Goal: Check status

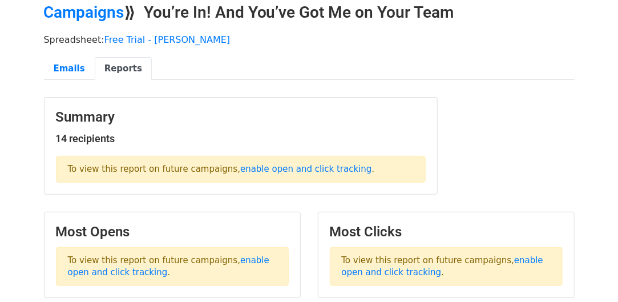
scroll to position [53, 0]
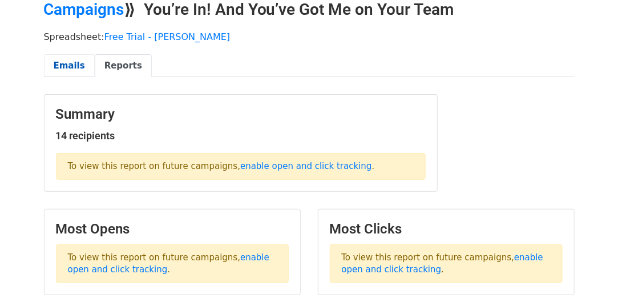
click at [67, 63] on link "Emails" at bounding box center [69, 65] width 51 height 23
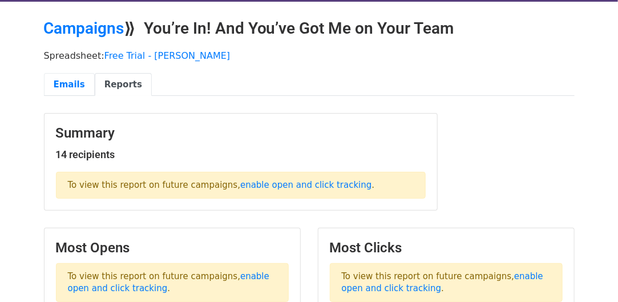
scroll to position [0, 0]
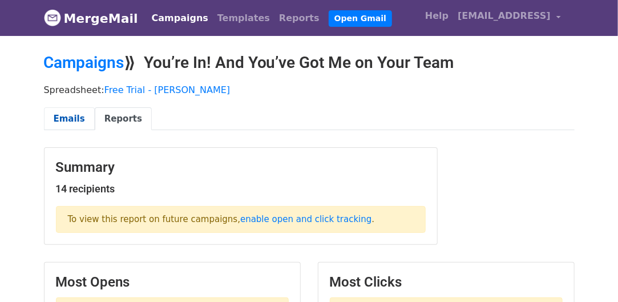
click at [74, 116] on link "Emails" at bounding box center [69, 118] width 51 height 23
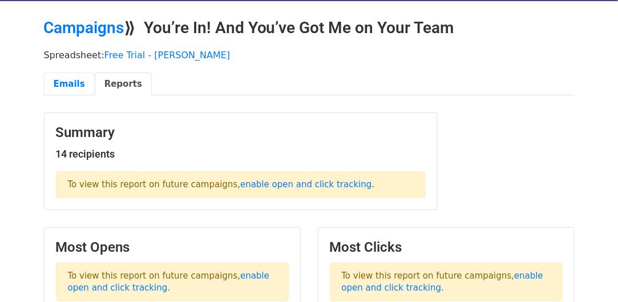
scroll to position [34, 0]
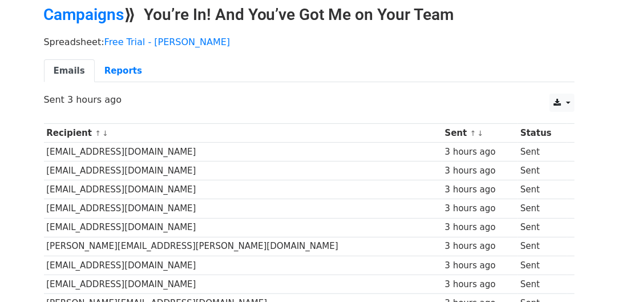
scroll to position [51, 0]
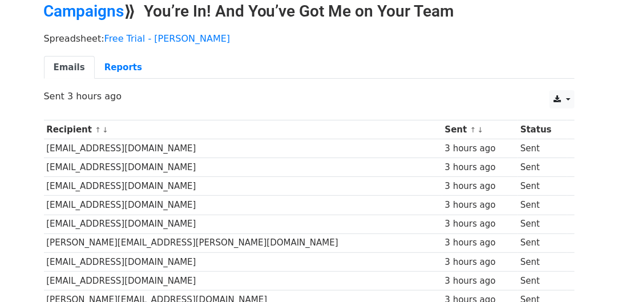
click at [107, 145] on td "[EMAIL_ADDRESS][DOMAIN_NAME]" at bounding box center [243, 148] width 398 height 19
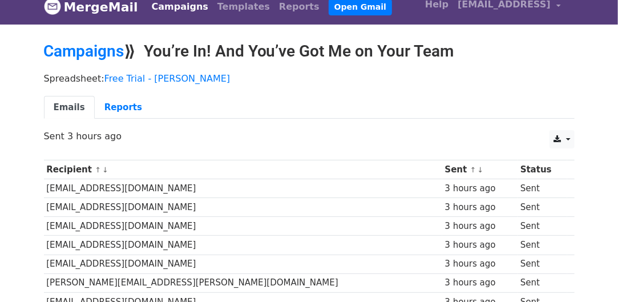
scroll to position [0, 0]
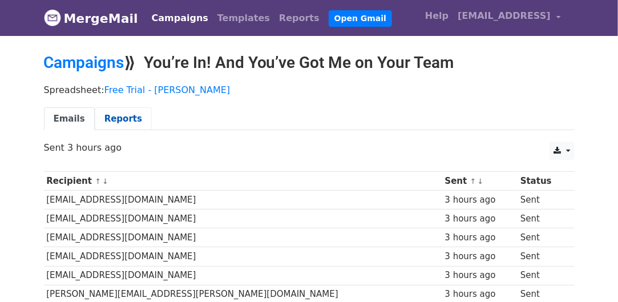
click at [122, 116] on link "Reports" at bounding box center [123, 118] width 57 height 23
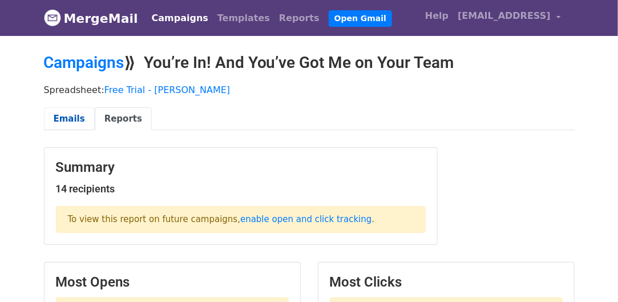
click at [68, 115] on link "Emails" at bounding box center [69, 118] width 51 height 23
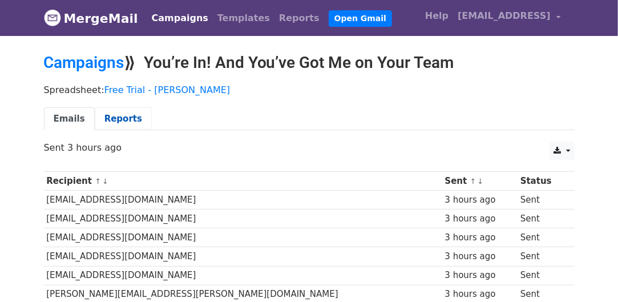
click at [117, 119] on link "Reports" at bounding box center [123, 118] width 57 height 23
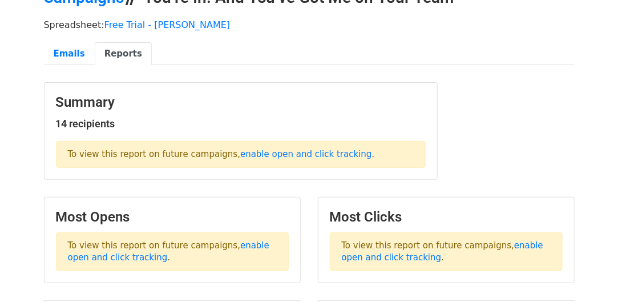
scroll to position [67, 0]
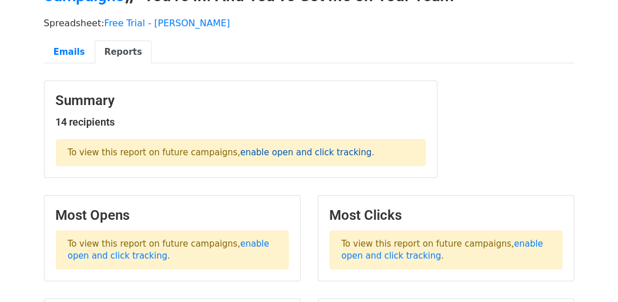
click at [288, 150] on link "enable open and click tracking" at bounding box center [305, 152] width 131 height 10
